Goal: Task Accomplishment & Management: Manage account settings

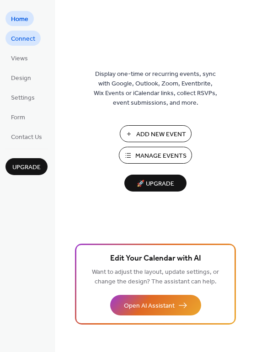
click at [24, 41] on span "Connect" at bounding box center [23, 39] width 24 height 10
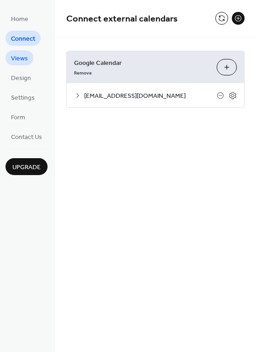
click at [13, 62] on span "Views" at bounding box center [19, 59] width 17 height 10
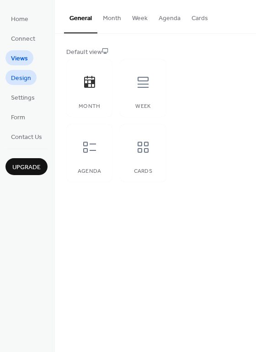
click at [21, 79] on span "Design" at bounding box center [21, 79] width 20 height 10
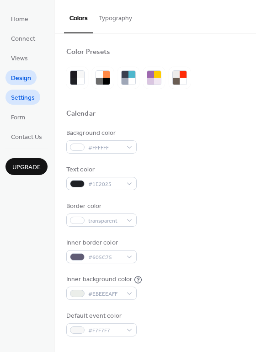
click at [21, 99] on span "Settings" at bounding box center [23, 98] width 24 height 10
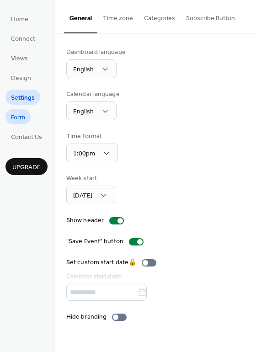
click at [21, 121] on span "Form" at bounding box center [18, 118] width 14 height 10
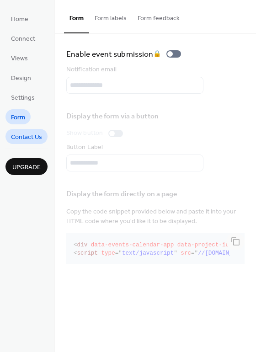
click at [23, 140] on span "Contact Us" at bounding box center [26, 138] width 31 height 10
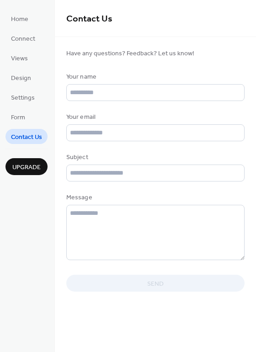
click at [24, 164] on span "Upgrade" at bounding box center [26, 168] width 28 height 10
